Goal: Task Accomplishment & Management: Use online tool/utility

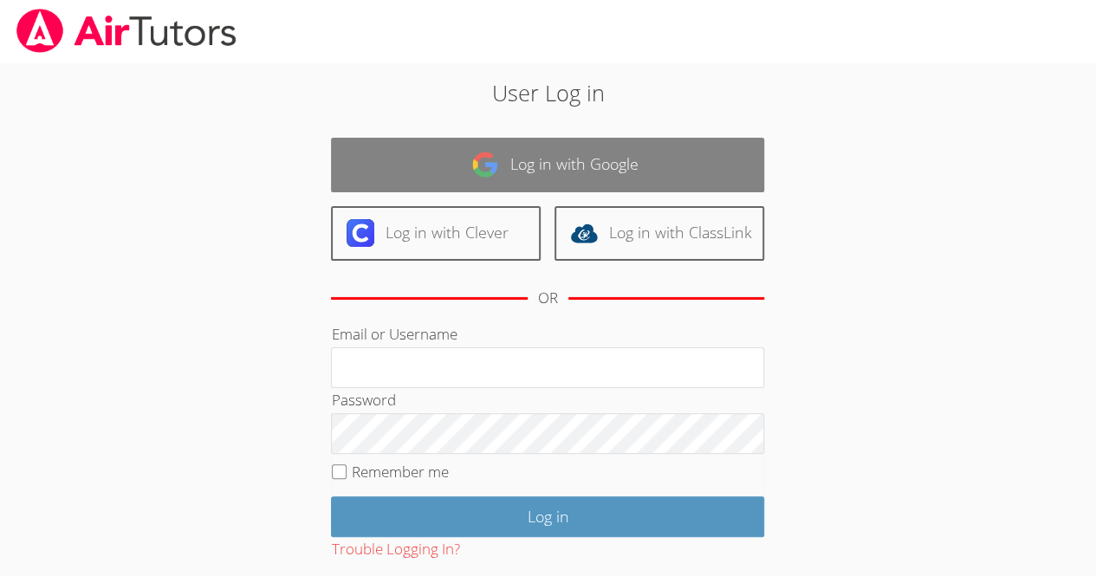
click at [628, 160] on link "Log in with Google" at bounding box center [547, 165] width 433 height 55
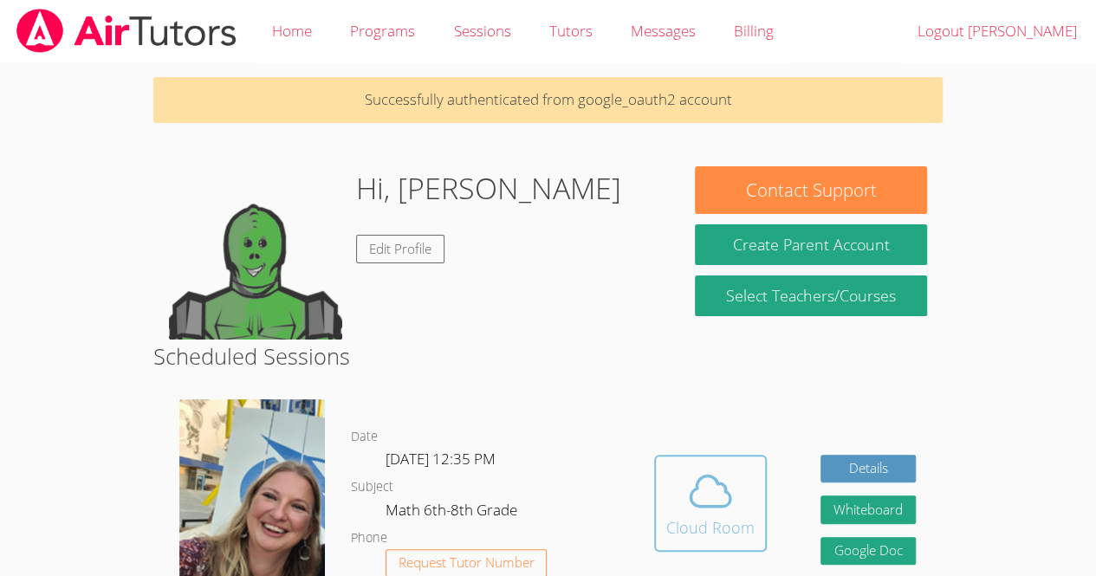
click at [713, 508] on icon at bounding box center [710, 491] width 49 height 49
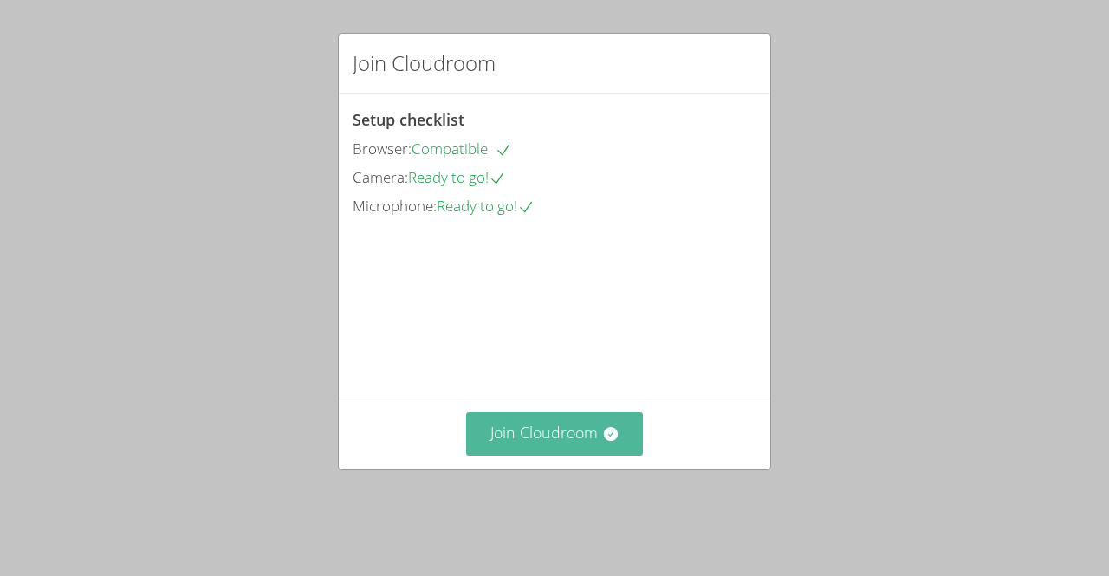
click at [591, 455] on button "Join Cloudroom" at bounding box center [555, 434] width 178 height 42
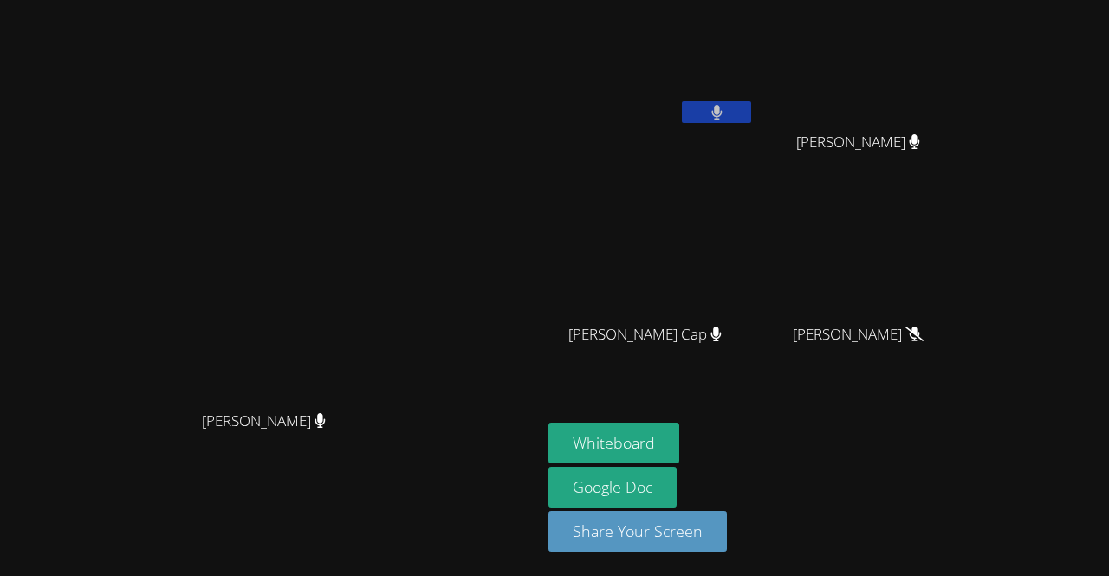
click at [751, 109] on button at bounding box center [716, 112] width 69 height 22
click at [680, 435] on button "Whiteboard" at bounding box center [614, 443] width 131 height 41
